Goal: Navigation & Orientation: Find specific page/section

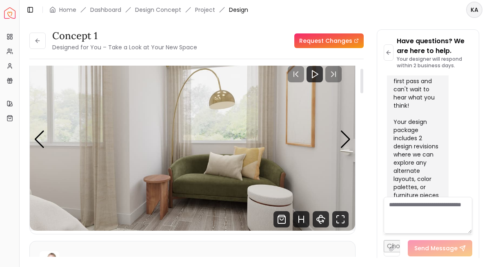
scroll to position [13, 0]
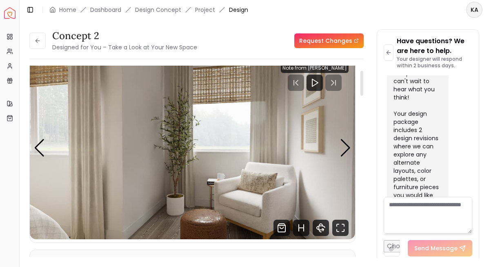
scroll to position [10, 0]
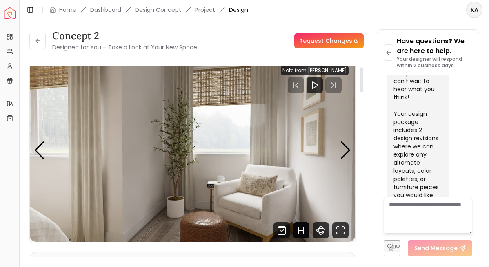
click at [303, 225] on icon "Hotspots Toggle" at bounding box center [301, 231] width 16 height 16
click at [247, 194] on div "5 / 6" at bounding box center [248, 193] width 6 height 6
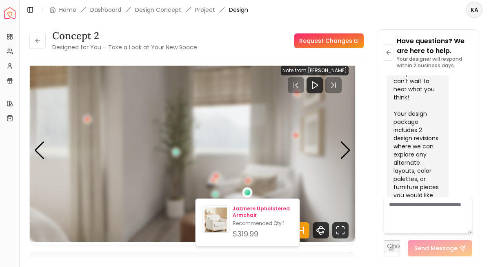
click at [238, 211] on p "Jazmere Upholstered Armchair" at bounding box center [263, 212] width 60 height 13
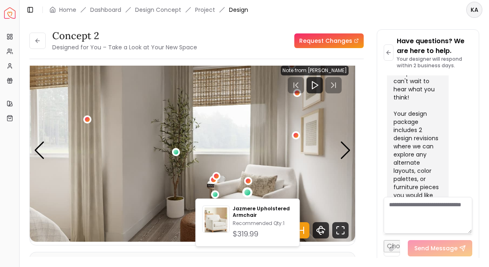
click at [246, 47] on div "concept 2 Designed for You – Take a Look at Your New Space Request Changes" at bounding box center [196, 40] width 334 height 23
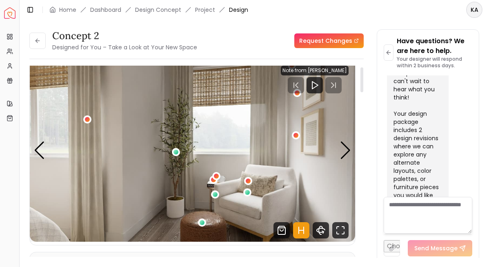
click at [302, 232] on icon "Hotspots Toggle" at bounding box center [301, 231] width 16 height 16
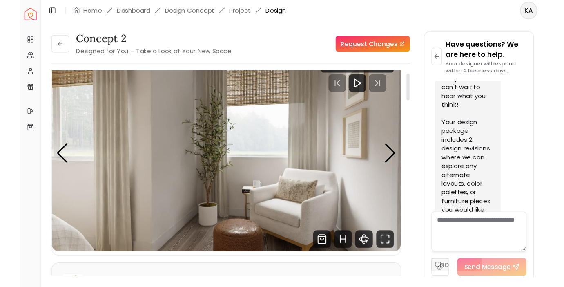
scroll to position [17, 0]
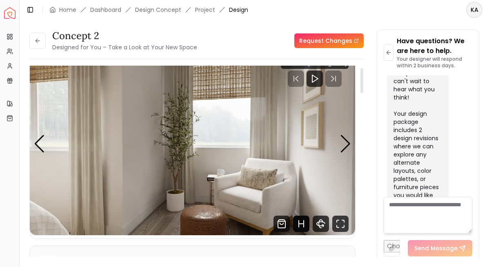
click at [304, 225] on icon "Hotspots Toggle" at bounding box center [304, 224] width 0 height 7
click at [202, 218] on div "5 / 6" at bounding box center [202, 216] width 6 height 6
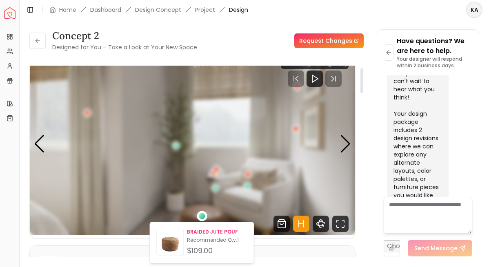
click at [201, 232] on p "BRAIDED JUTE POUF" at bounding box center [217, 232] width 60 height 7
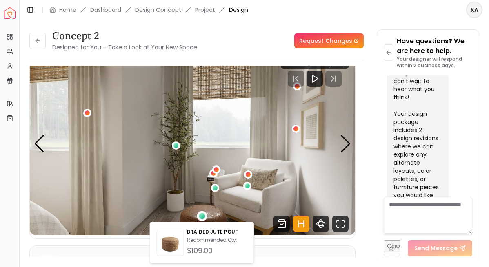
drag, startPoint x: 201, startPoint y: 232, endPoint x: 301, endPoint y: 225, distance: 100.7
click at [301, 225] on icon "Hotspots Toggle" at bounding box center [301, 224] width 16 height 16
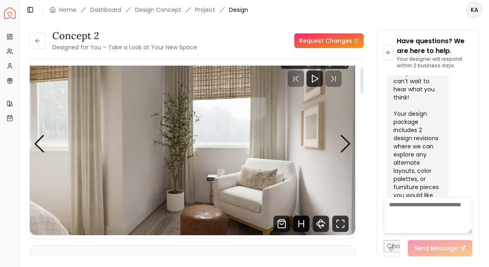
click at [301, 227] on icon "Hotspots Toggle" at bounding box center [301, 224] width 16 height 16
click at [203, 218] on div "5 / 6" at bounding box center [202, 216] width 6 height 6
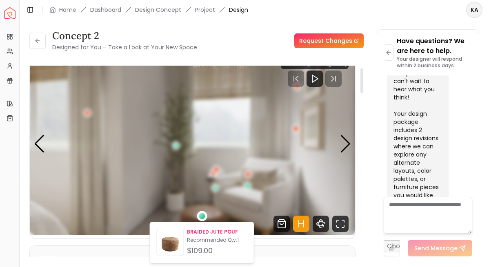
click at [201, 233] on p "BRAIDED JUTE POUF" at bounding box center [217, 232] width 60 height 7
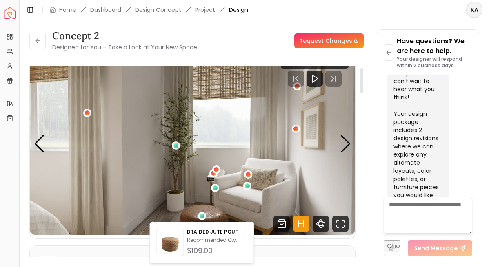
click at [301, 225] on icon "Hotspots Toggle" at bounding box center [301, 224] width 16 height 16
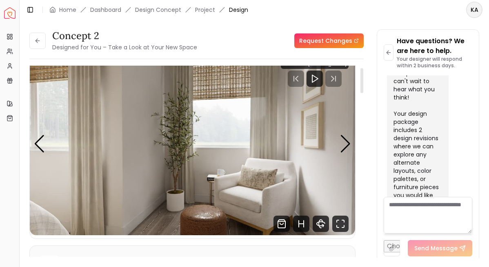
click at [341, 155] on img "5 / 6" at bounding box center [192, 144] width 325 height 183
click at [341, 147] on div "Next slide" at bounding box center [345, 144] width 11 height 18
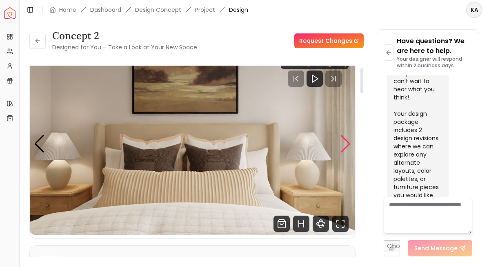
click at [341, 147] on div "Next slide" at bounding box center [345, 144] width 11 height 18
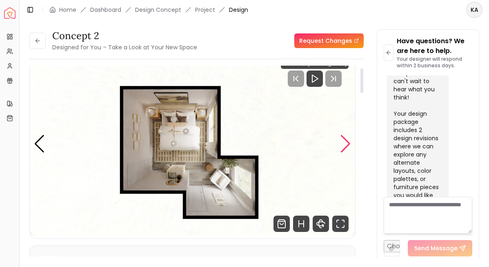
click at [341, 147] on div "Next slide" at bounding box center [345, 144] width 11 height 18
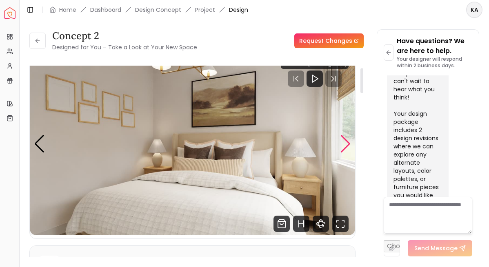
click at [341, 147] on div "Next slide" at bounding box center [345, 144] width 11 height 18
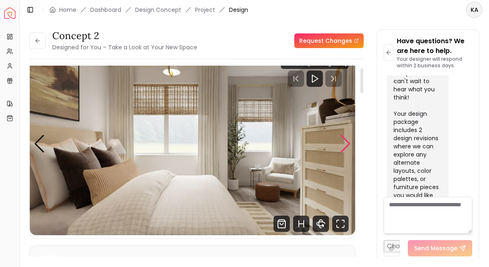
click at [341, 147] on div "Next slide" at bounding box center [345, 144] width 11 height 18
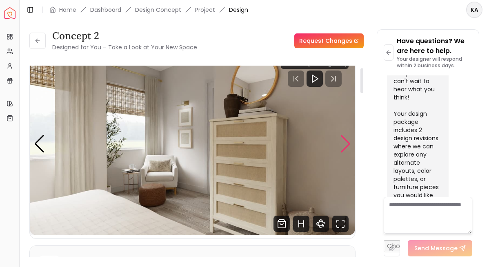
click at [341, 147] on div "Next slide" at bounding box center [345, 144] width 11 height 18
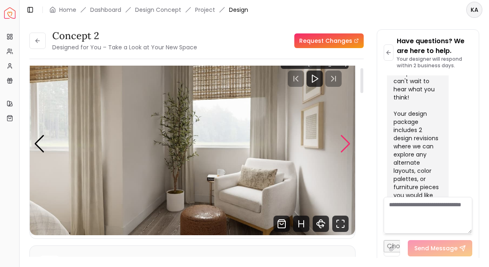
click at [341, 147] on div "Next slide" at bounding box center [345, 144] width 11 height 18
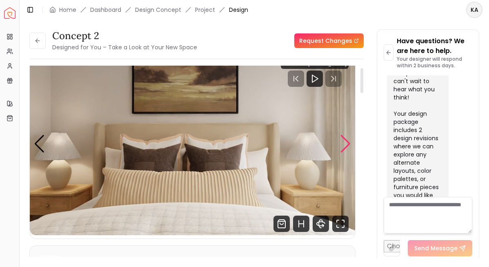
click at [341, 147] on div "Next slide" at bounding box center [345, 144] width 11 height 18
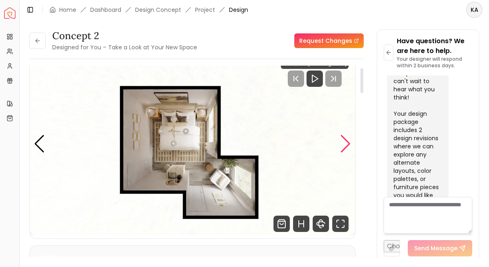
click at [341, 147] on div "Next slide" at bounding box center [345, 144] width 11 height 18
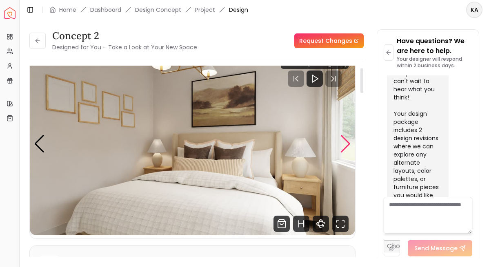
click at [341, 147] on div "Next slide" at bounding box center [345, 144] width 11 height 18
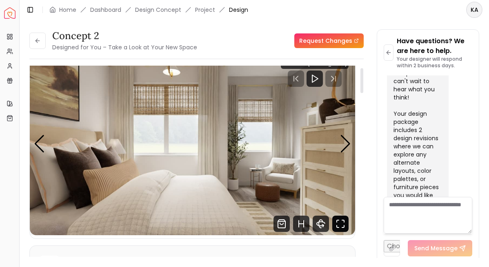
click at [337, 226] on icon "Fullscreen" at bounding box center [338, 227] width 2 height 2
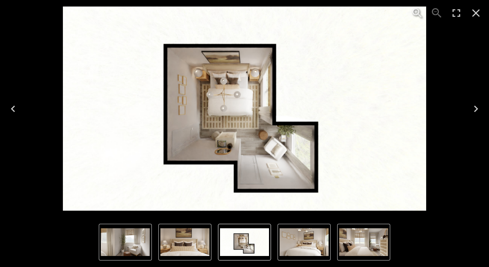
click at [477, 113] on icon "Next" at bounding box center [476, 108] width 13 height 13
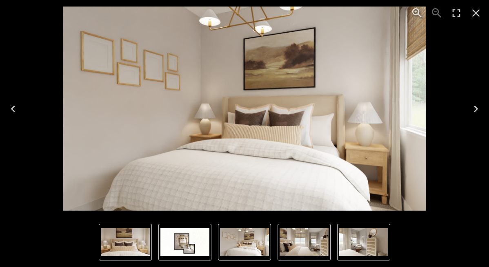
click at [476, 112] on icon "Next" at bounding box center [476, 108] width 13 height 13
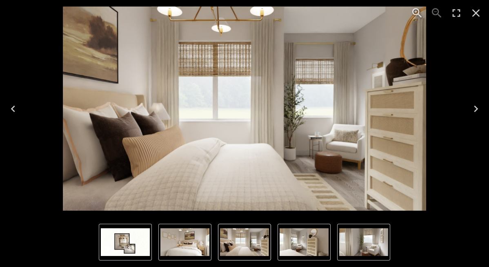
click at [478, 11] on icon "Close" at bounding box center [476, 13] width 13 height 13
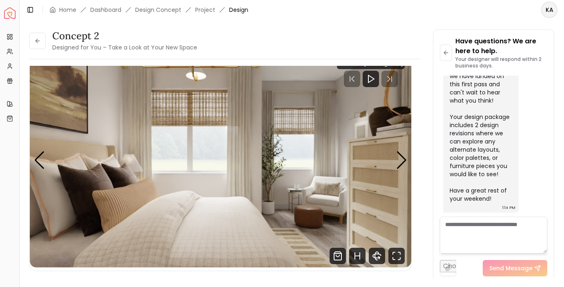
scroll to position [32, 0]
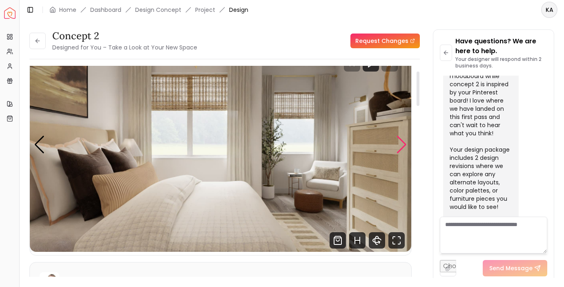
click at [404, 142] on div "Next slide" at bounding box center [401, 145] width 11 height 18
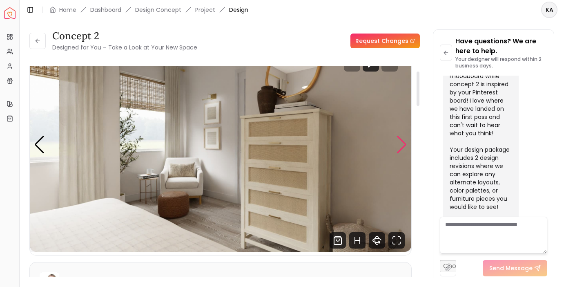
click at [404, 142] on div "Next slide" at bounding box center [401, 145] width 11 height 18
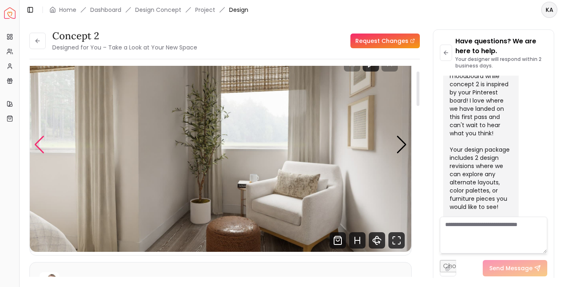
click at [39, 149] on div "Previous slide" at bounding box center [39, 145] width 11 height 18
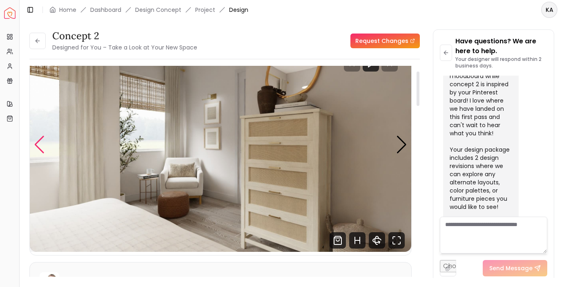
click at [39, 149] on div "Previous slide" at bounding box center [39, 145] width 11 height 18
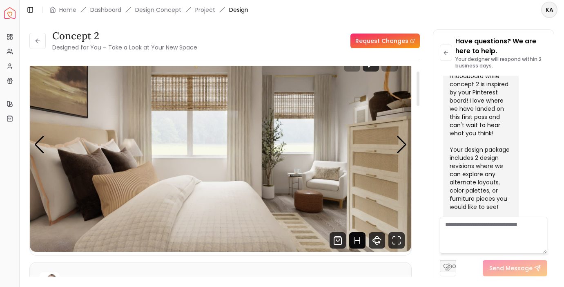
click at [353, 241] on icon "Hotspots Toggle" at bounding box center [357, 240] width 16 height 16
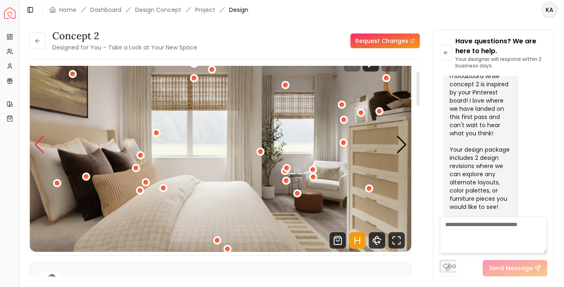
click at [40, 147] on div "Previous slide" at bounding box center [39, 145] width 11 height 18
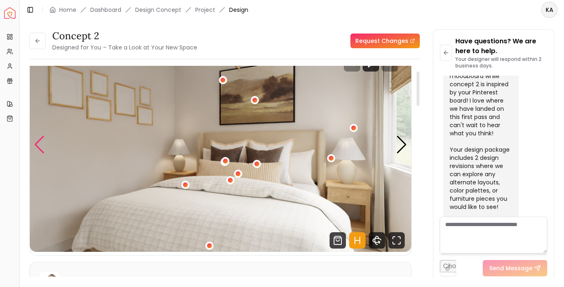
click at [41, 147] on div "Previous slide" at bounding box center [39, 145] width 11 height 18
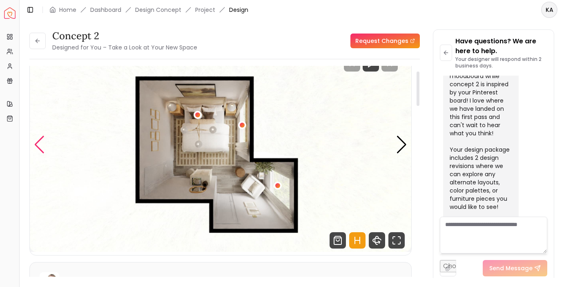
click at [41, 147] on div "Previous slide" at bounding box center [39, 145] width 11 height 18
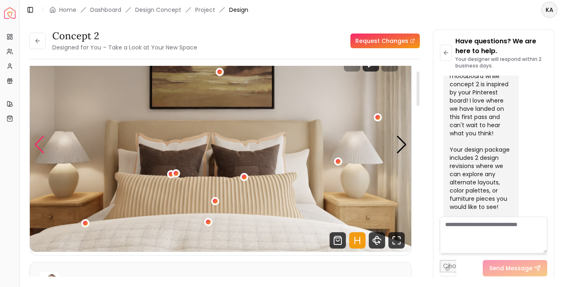
click at [41, 147] on div "Previous slide" at bounding box center [39, 145] width 11 height 18
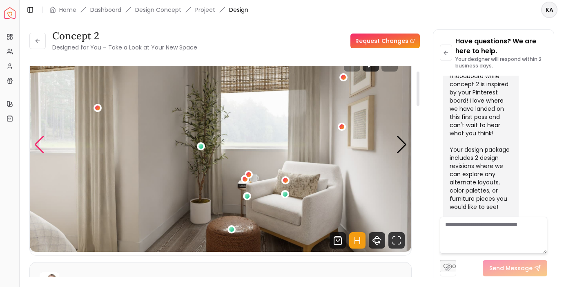
click at [41, 147] on div "Previous slide" at bounding box center [39, 145] width 11 height 18
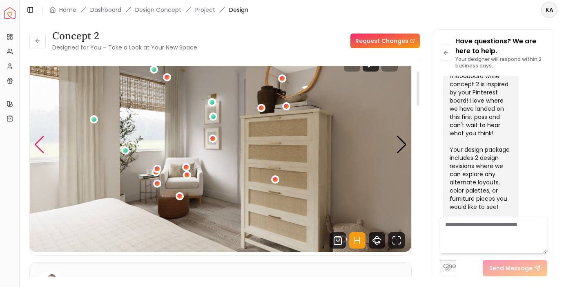
click at [41, 147] on div "Previous slide" at bounding box center [39, 145] width 11 height 18
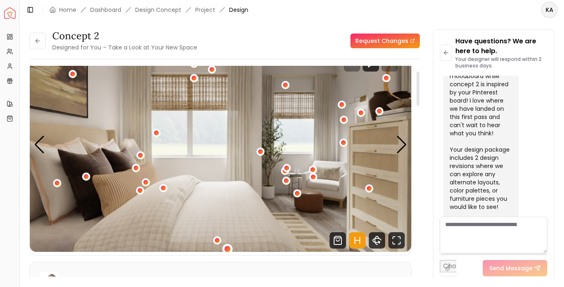
click at [226, 249] on div "3 / 6" at bounding box center [228, 248] width 6 height 6
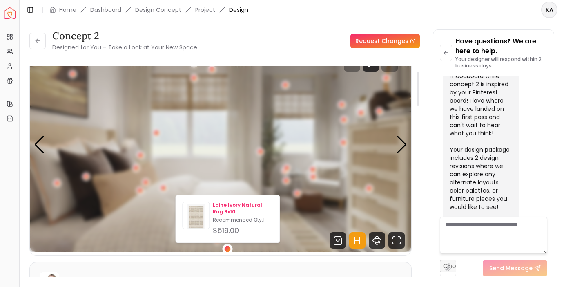
click at [199, 221] on img at bounding box center [196, 217] width 27 height 27
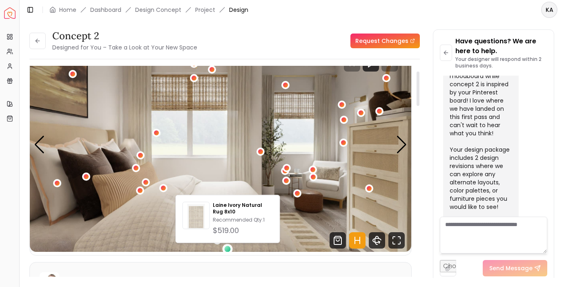
click at [344, 164] on img "3 / 6" at bounding box center [220, 144] width 381 height 214
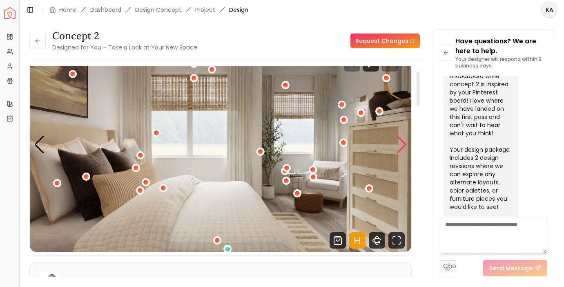
click at [406, 145] on div "Next slide" at bounding box center [401, 145] width 11 height 18
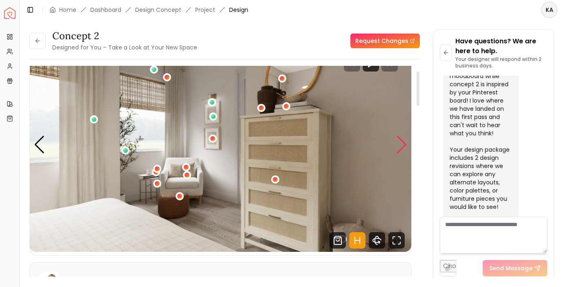
click at [405, 145] on div "Next slide" at bounding box center [401, 145] width 11 height 18
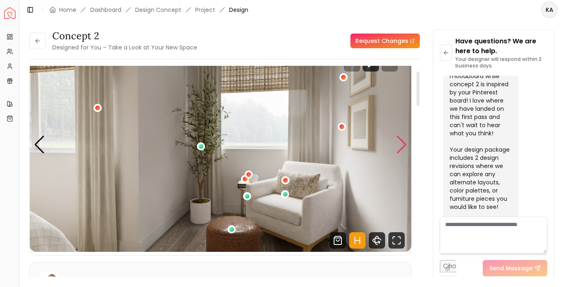
click at [405, 145] on div "Next slide" at bounding box center [401, 145] width 11 height 18
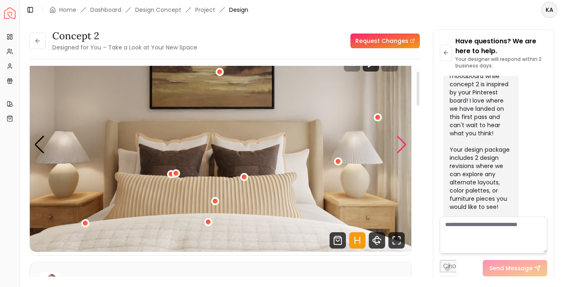
click at [405, 145] on div "Next slide" at bounding box center [401, 145] width 11 height 18
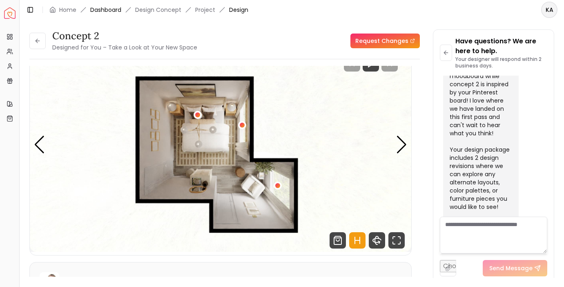
click at [104, 9] on link "Dashboard" at bounding box center [105, 10] width 31 height 8
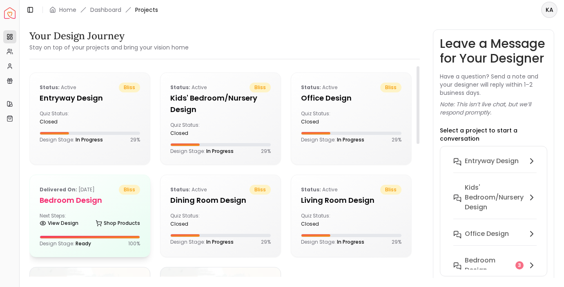
click at [100, 200] on h5 "Bedroom design" at bounding box center [90, 199] width 100 height 11
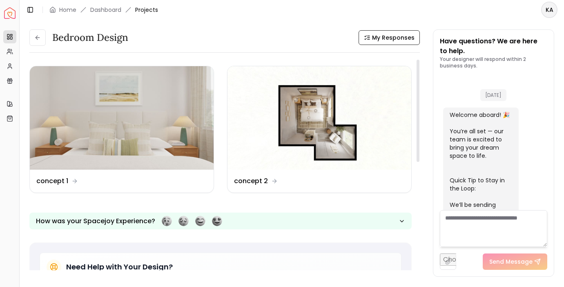
scroll to position [1012, 0]
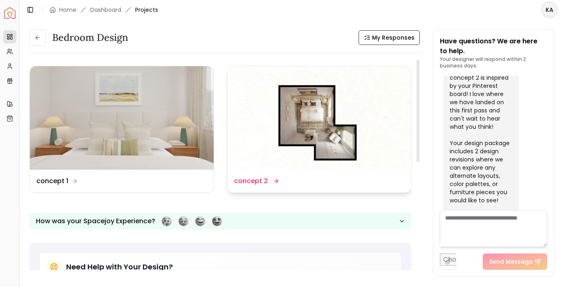
click at [259, 146] on img at bounding box center [319, 117] width 184 height 103
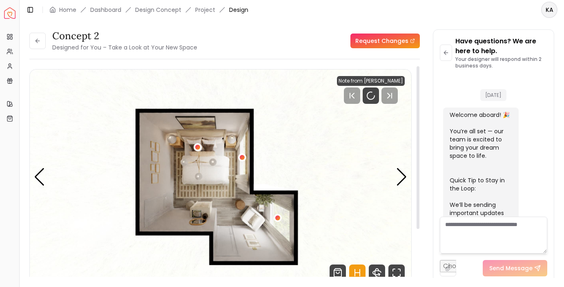
scroll to position [1006, 0]
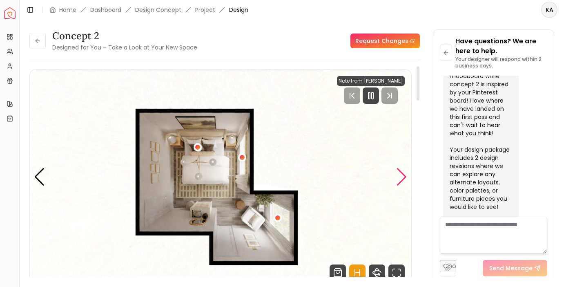
click at [397, 176] on div "Next slide" at bounding box center [401, 177] width 11 height 18
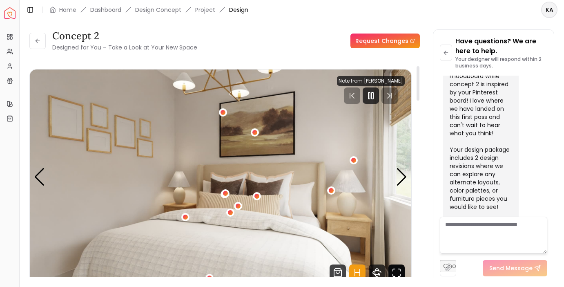
click at [400, 267] on icon "Fullscreen" at bounding box center [396, 272] width 16 height 16
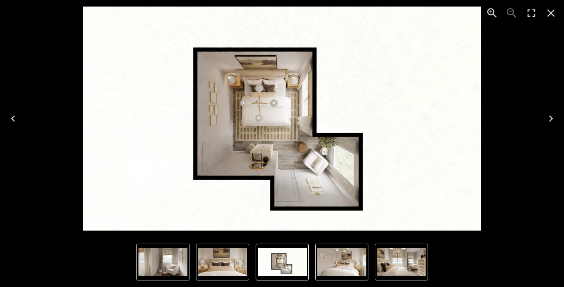
click at [489, 121] on icon "Next" at bounding box center [550, 118] width 13 height 13
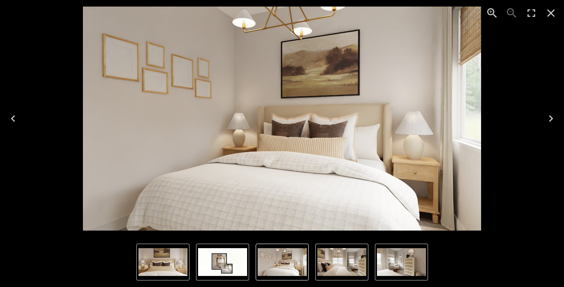
click at [489, 123] on icon "Next" at bounding box center [550, 118] width 13 height 13
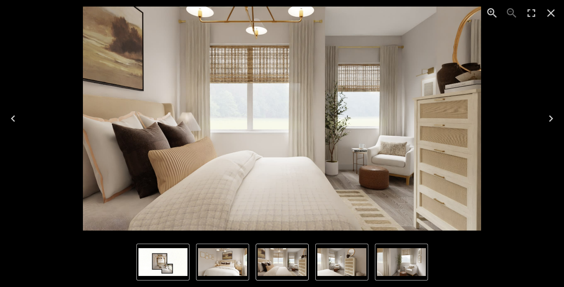
click at [489, 123] on icon "Next" at bounding box center [550, 118] width 13 height 13
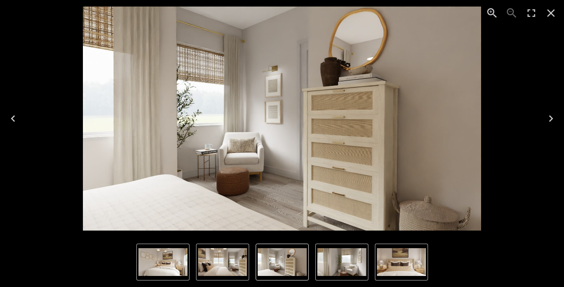
click at [489, 123] on icon "Next" at bounding box center [550, 118] width 13 height 13
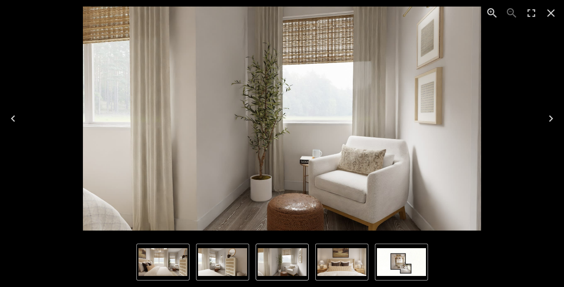
click at [489, 123] on icon "Next" at bounding box center [550, 118] width 13 height 13
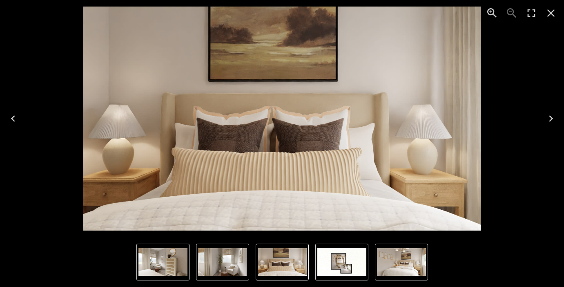
click at [489, 123] on icon "Next" at bounding box center [550, 118] width 13 height 13
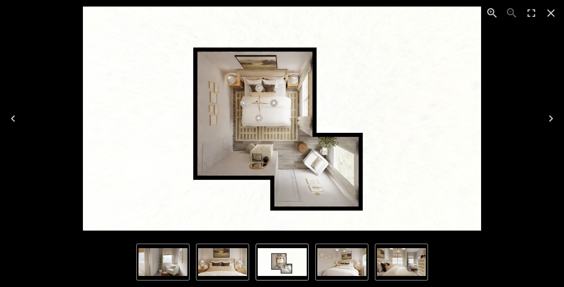
click at [489, 123] on icon "Next" at bounding box center [550, 118] width 13 height 13
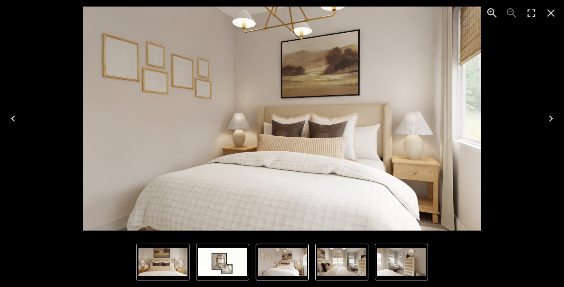
click at [489, 11] on icon "Close" at bounding box center [550, 13] width 13 height 13
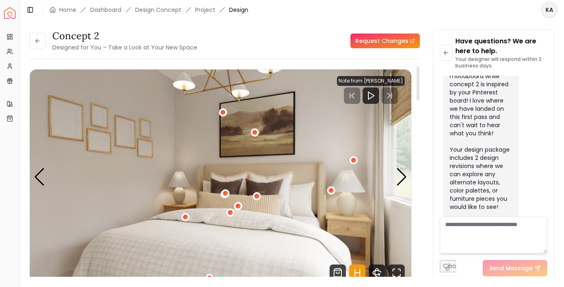
click at [395, 182] on img "2 / 6" at bounding box center [220, 176] width 381 height 214
click at [404, 176] on div "Next slide" at bounding box center [401, 177] width 11 height 18
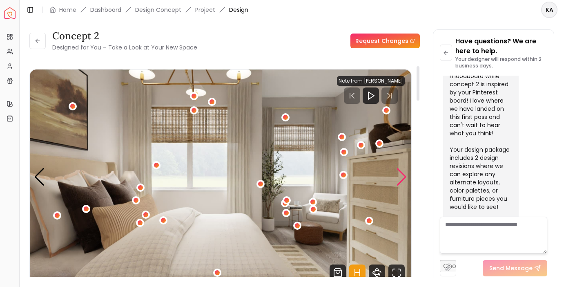
click at [404, 176] on div "Next slide" at bounding box center [401, 177] width 11 height 18
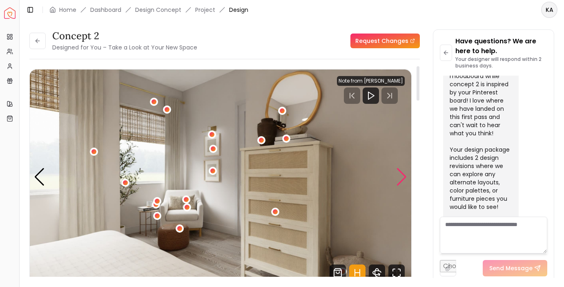
click at [404, 176] on div "Next slide" at bounding box center [401, 177] width 11 height 18
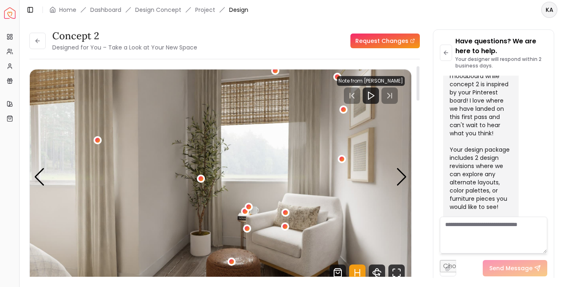
click at [355, 265] on icon "Hotspots Toggle" at bounding box center [357, 272] width 16 height 16
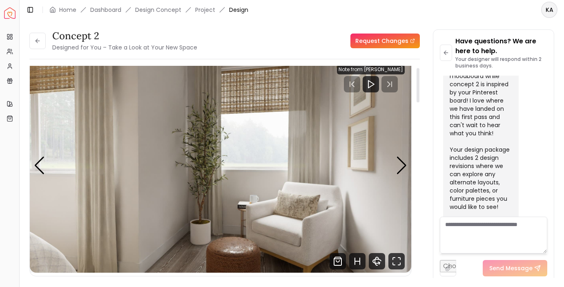
scroll to position [10, 0]
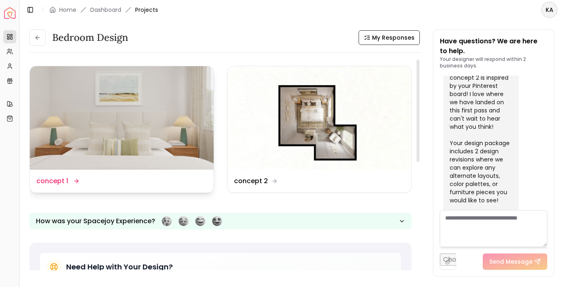
click at [111, 127] on img at bounding box center [122, 117] width 184 height 103
click at [104, 10] on link "Dashboard" at bounding box center [105, 10] width 31 height 8
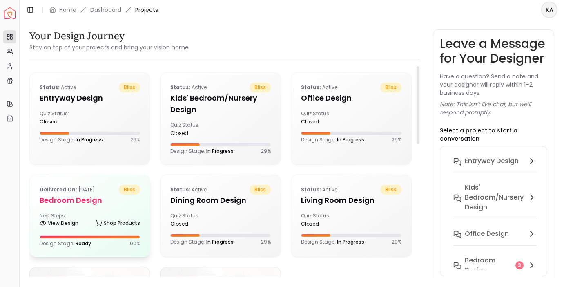
click at [98, 201] on h5 "Bedroom design" at bounding box center [90, 199] width 100 height 11
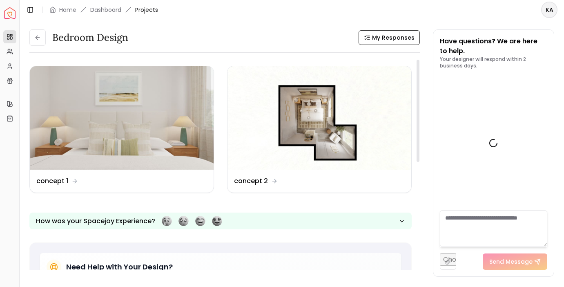
scroll to position [1012, 0]
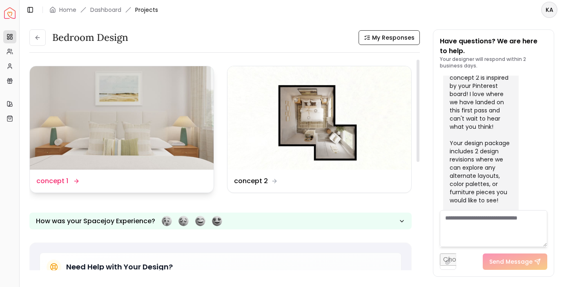
click at [170, 129] on img at bounding box center [122, 117] width 184 height 103
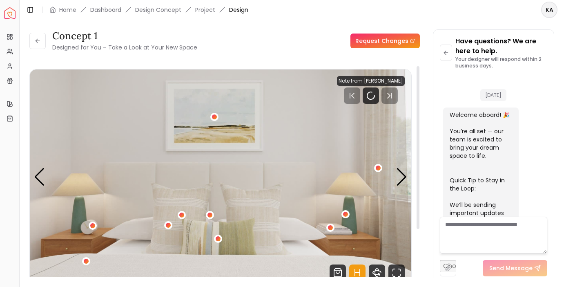
scroll to position [1006, 0]
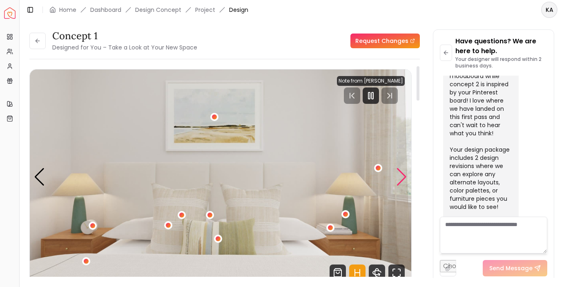
click at [406, 178] on div "Next slide" at bounding box center [401, 177] width 11 height 18
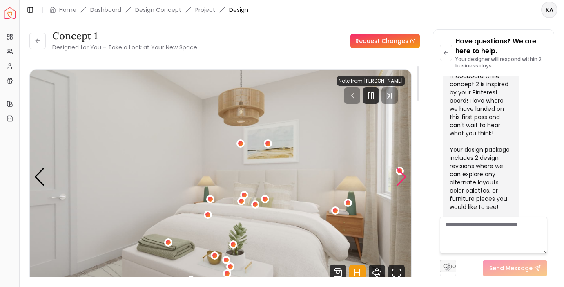
click at [406, 178] on div "Next slide" at bounding box center [401, 177] width 11 height 18
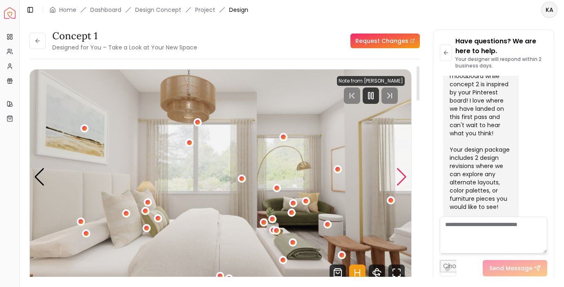
click at [406, 178] on div "Next slide" at bounding box center [401, 177] width 11 height 18
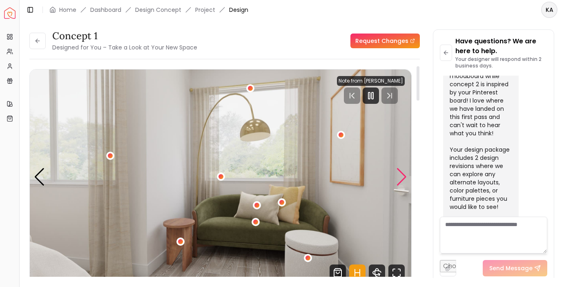
click at [406, 178] on div "Next slide" at bounding box center [401, 177] width 11 height 18
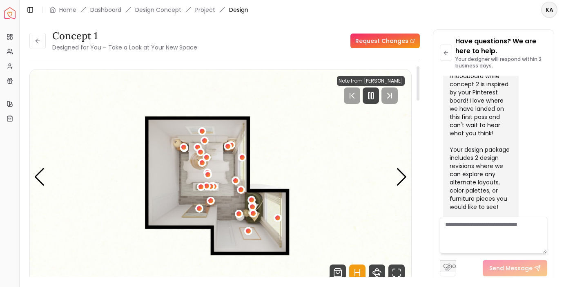
click at [330, 200] on img "5 / 6" at bounding box center [220, 176] width 381 height 214
click at [118, 11] on link "Dashboard" at bounding box center [105, 10] width 31 height 8
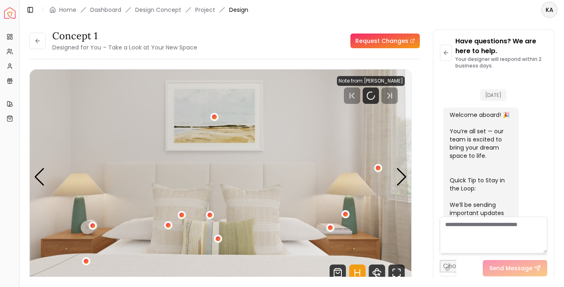
scroll to position [1006, 0]
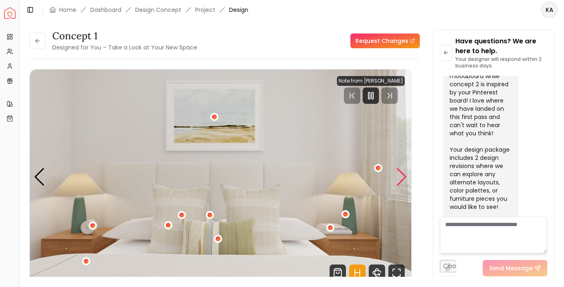
click at [403, 180] on div "Next slide" at bounding box center [401, 177] width 11 height 18
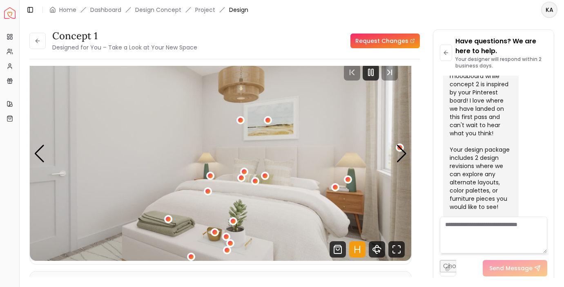
scroll to position [29, 0]
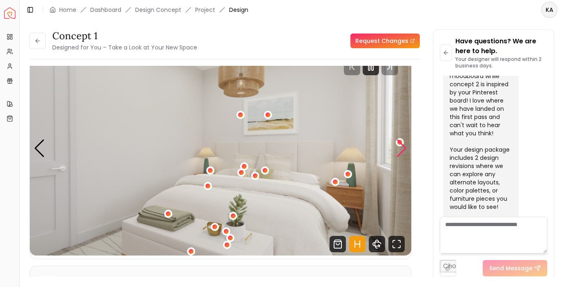
click at [397, 153] on div "Next slide" at bounding box center [401, 148] width 11 height 18
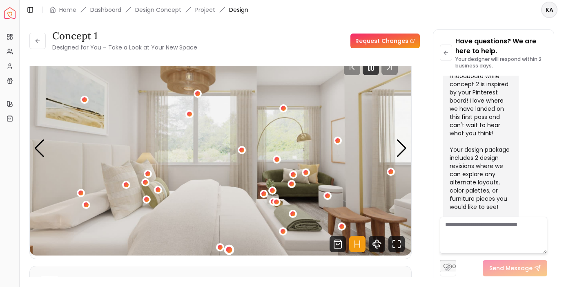
click at [229, 247] on div "3 / 6" at bounding box center [229, 249] width 6 height 6
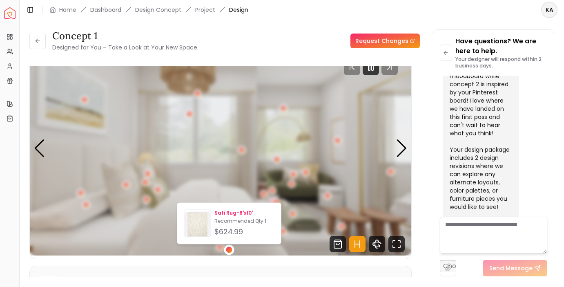
click at [199, 231] on img at bounding box center [197, 225] width 27 height 27
